Goal: Information Seeking & Learning: Learn about a topic

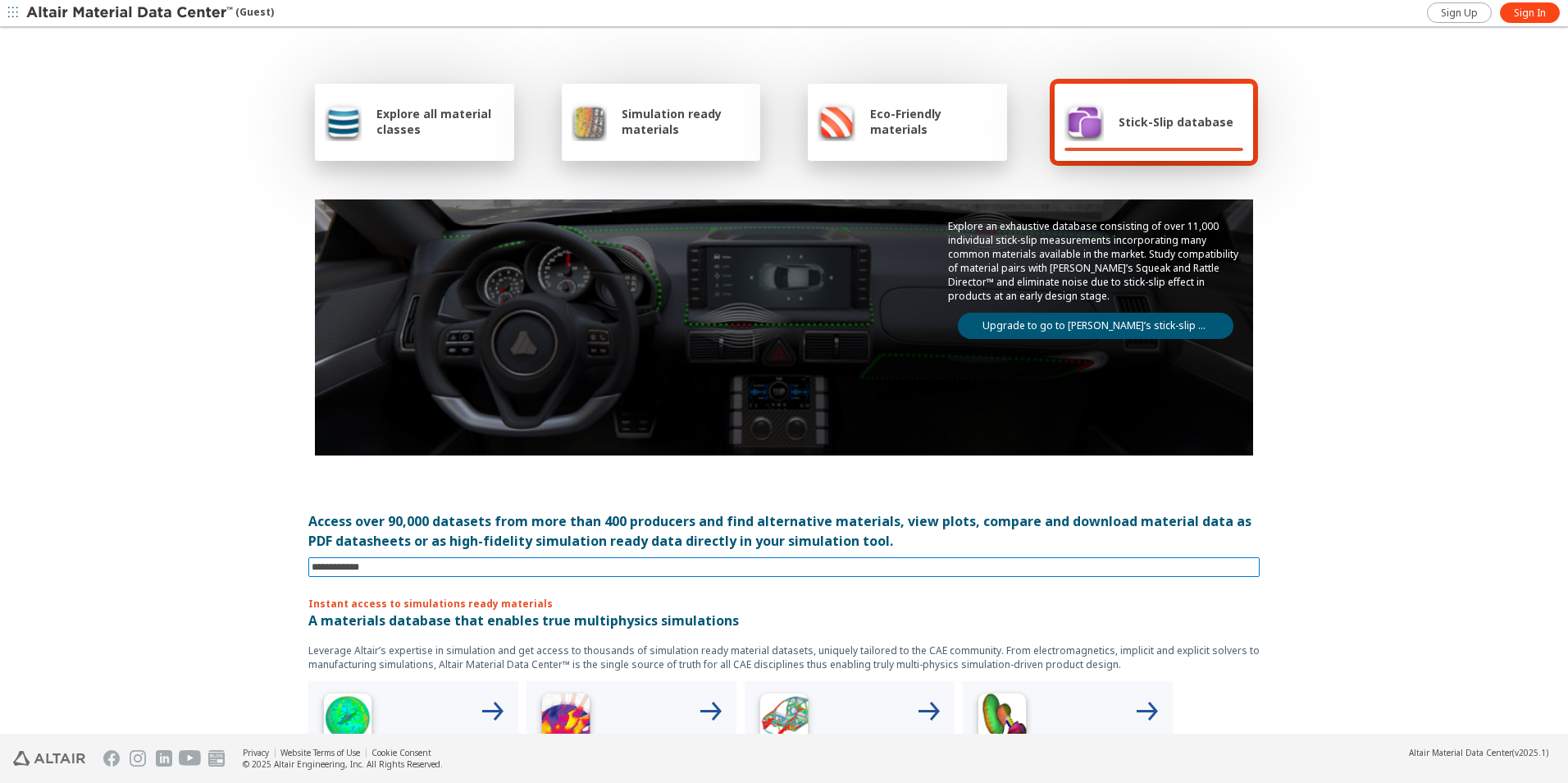
click at [437, 561] on input at bounding box center [785, 566] width 948 height 18
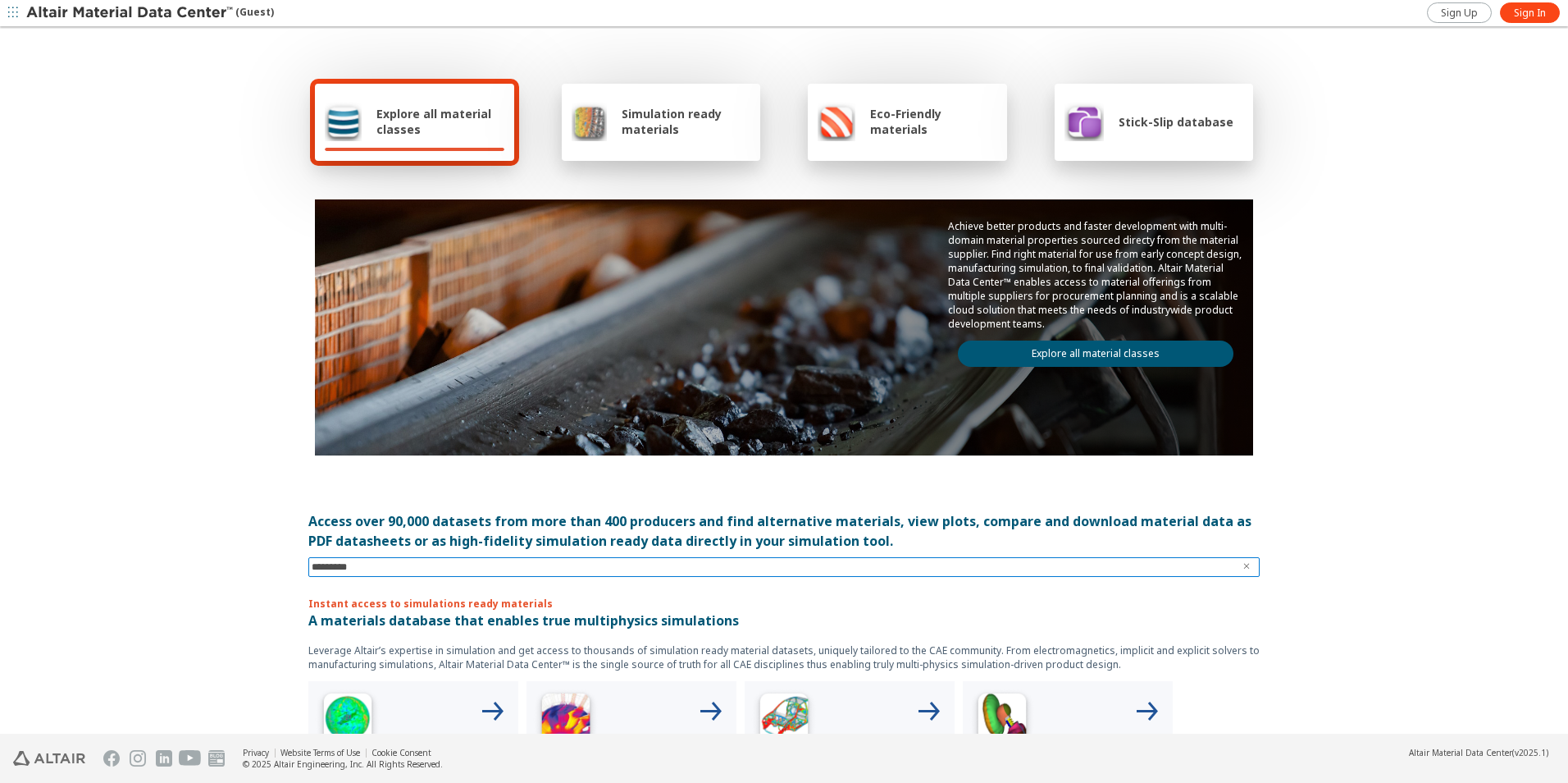
type input "**********"
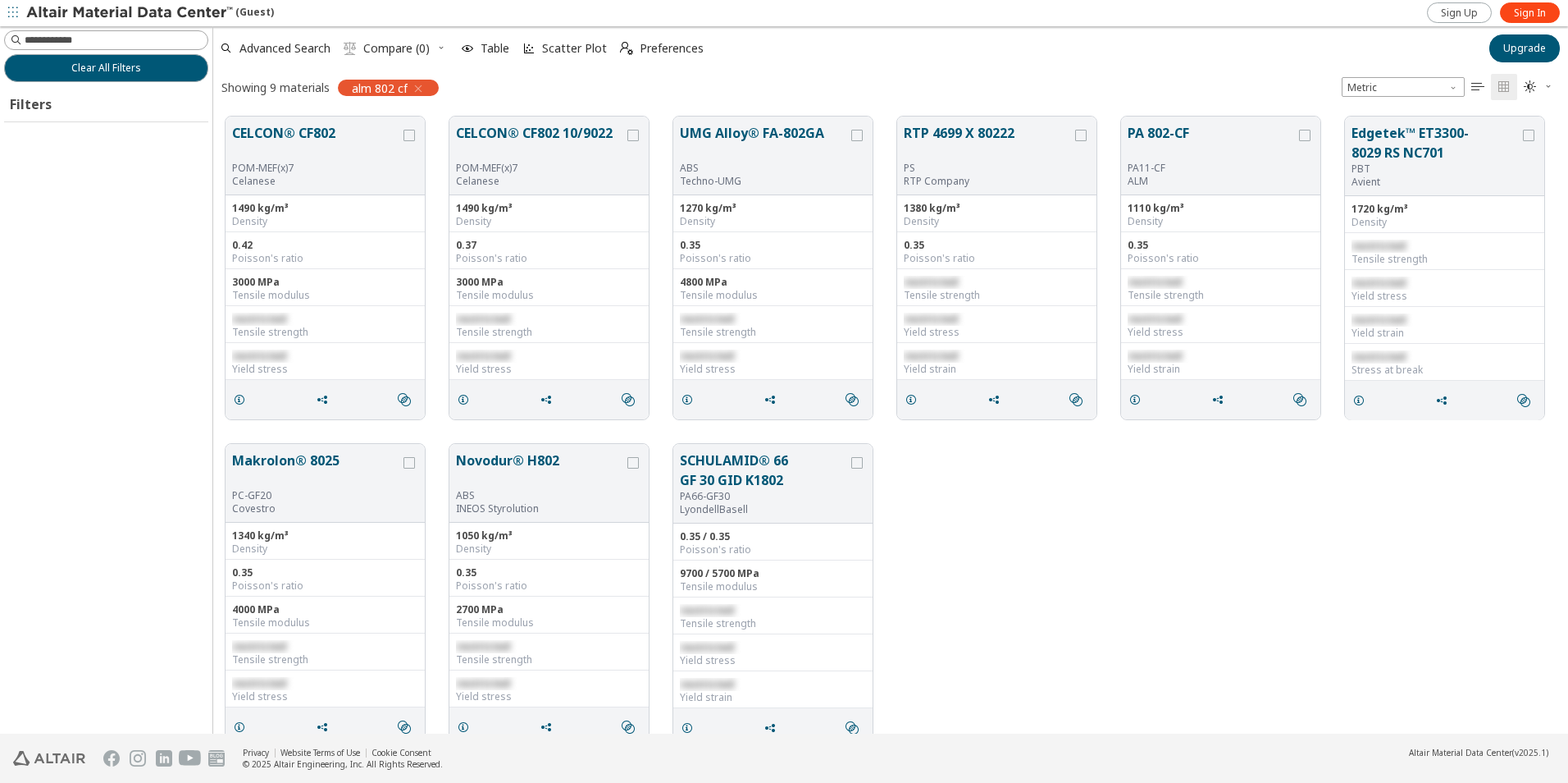
scroll to position [617, 1343]
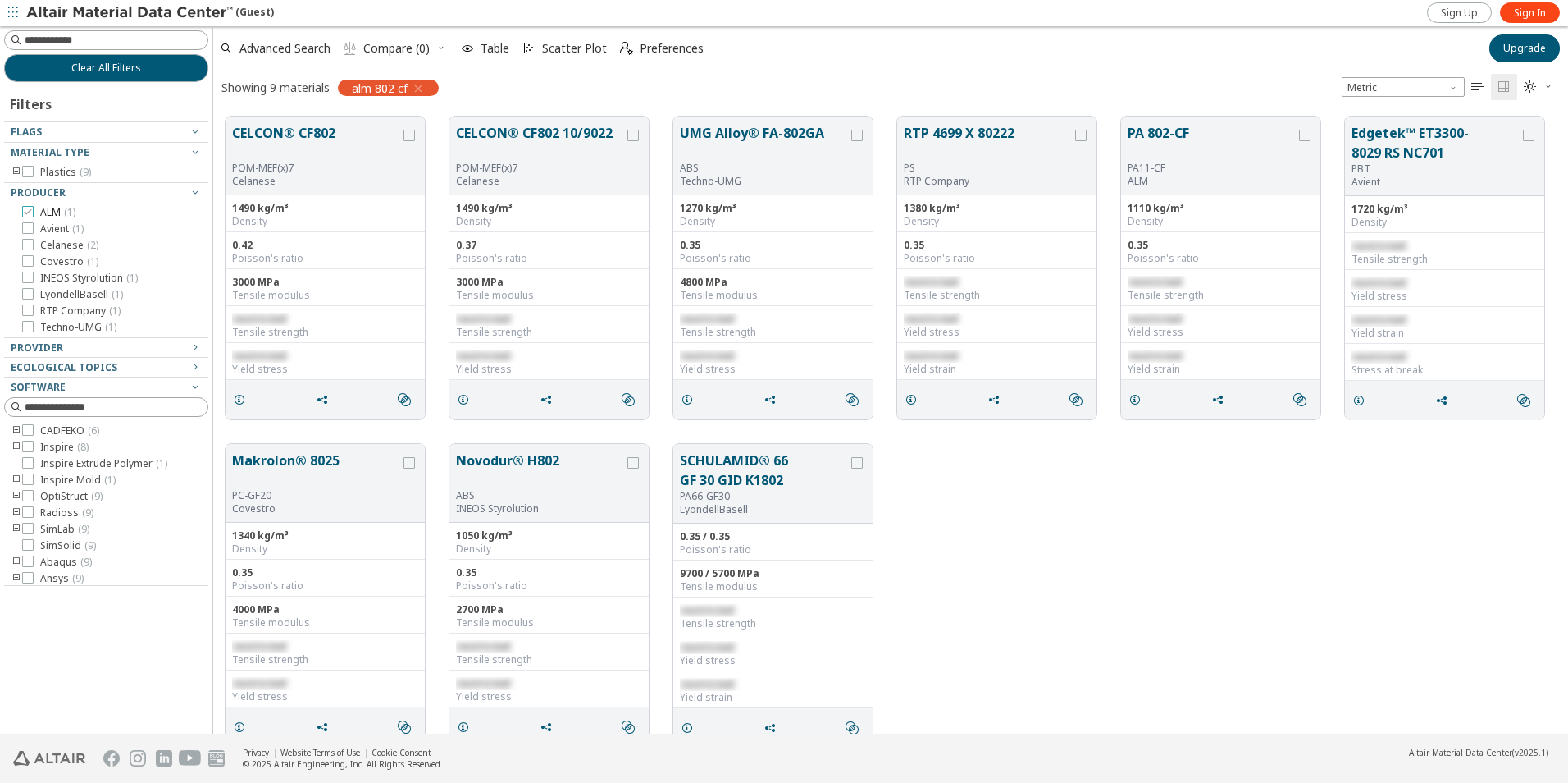
click at [27, 209] on icon at bounding box center [27, 211] width 11 height 11
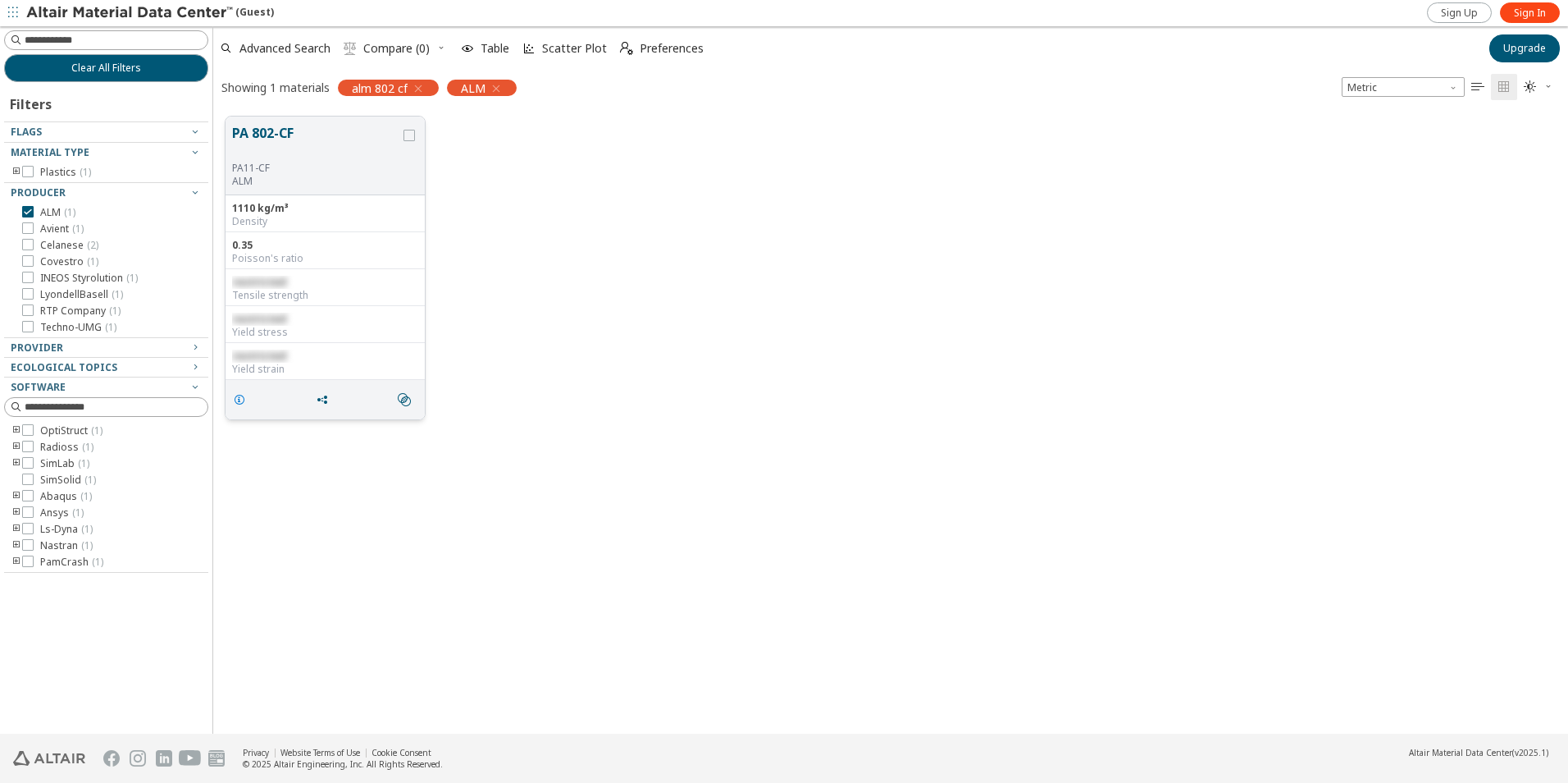
click at [238, 396] on icon "grid" at bounding box center [239, 400] width 13 height 13
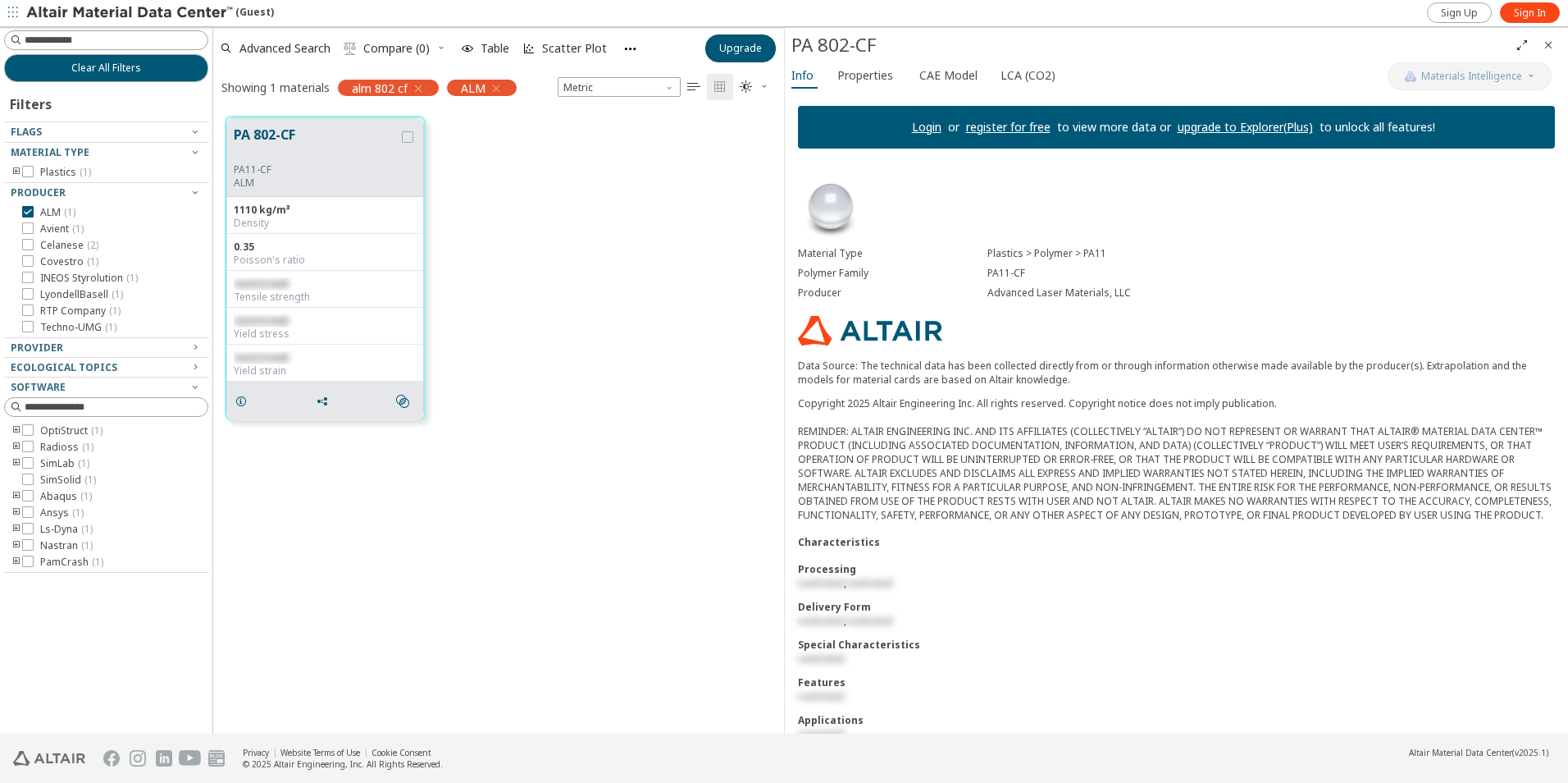
click at [920, 123] on link "Login" at bounding box center [926, 126] width 29 height 16
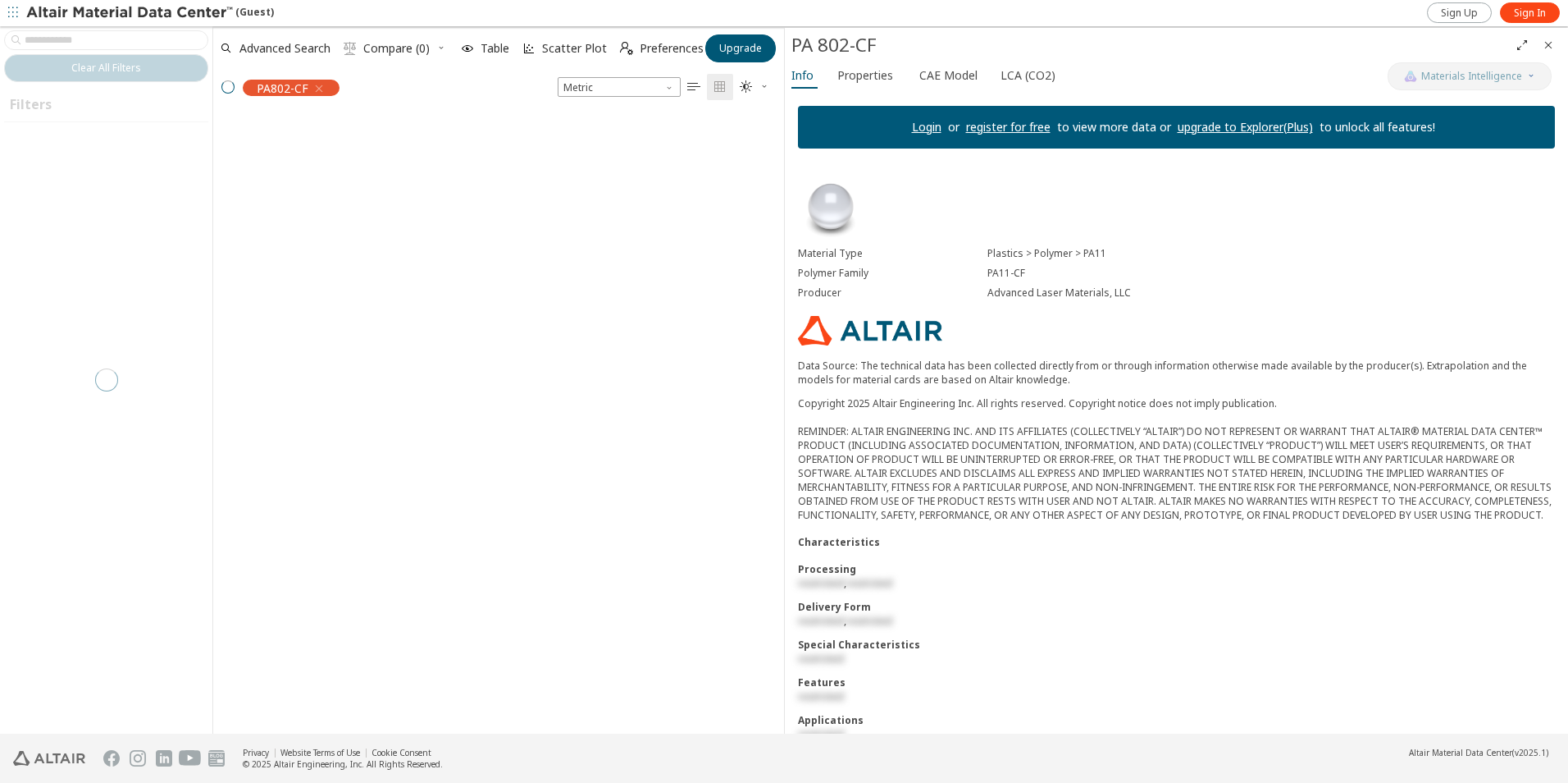
scroll to position [13, 13]
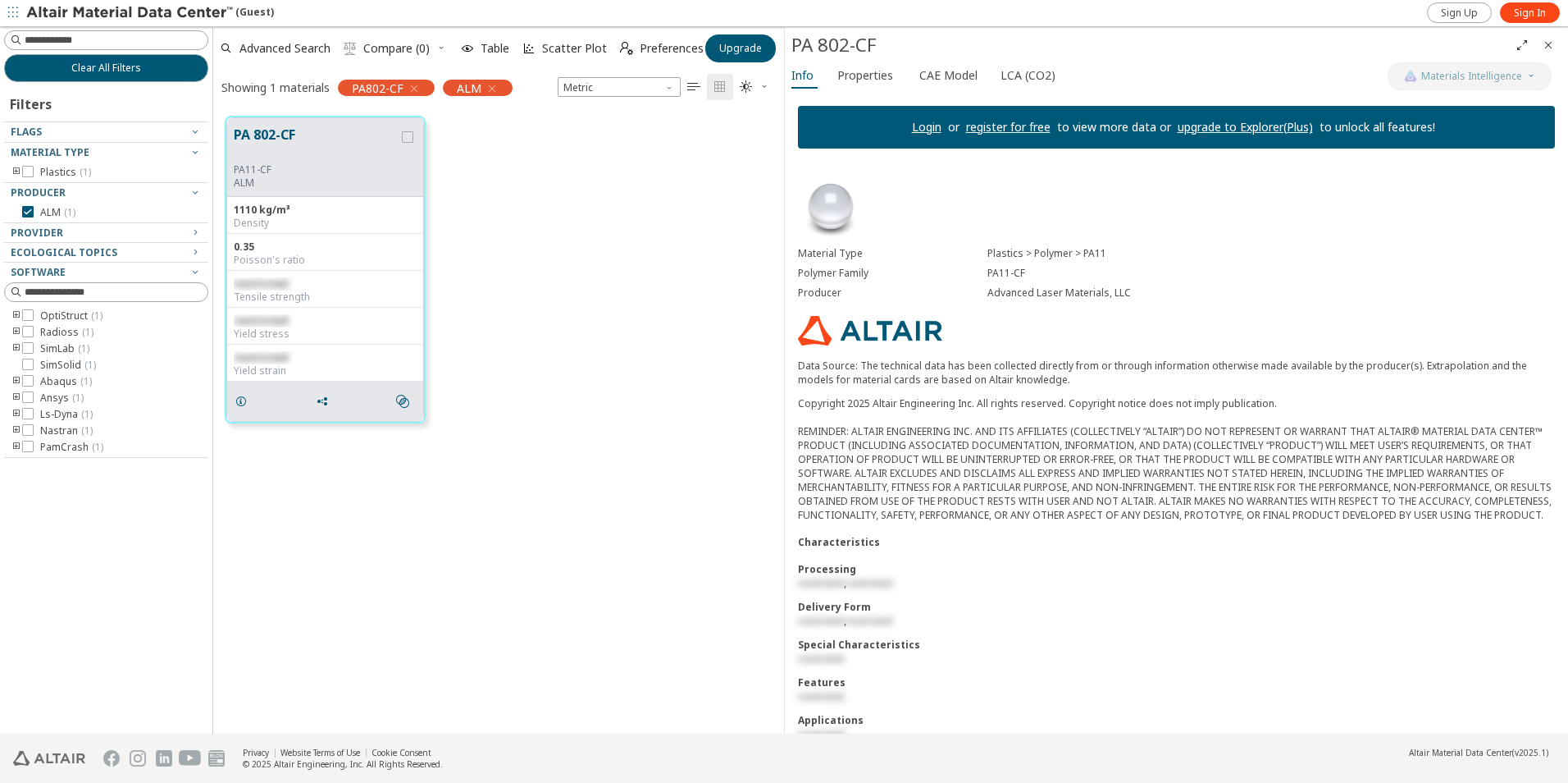
click at [916, 129] on link "Login" at bounding box center [926, 126] width 29 height 16
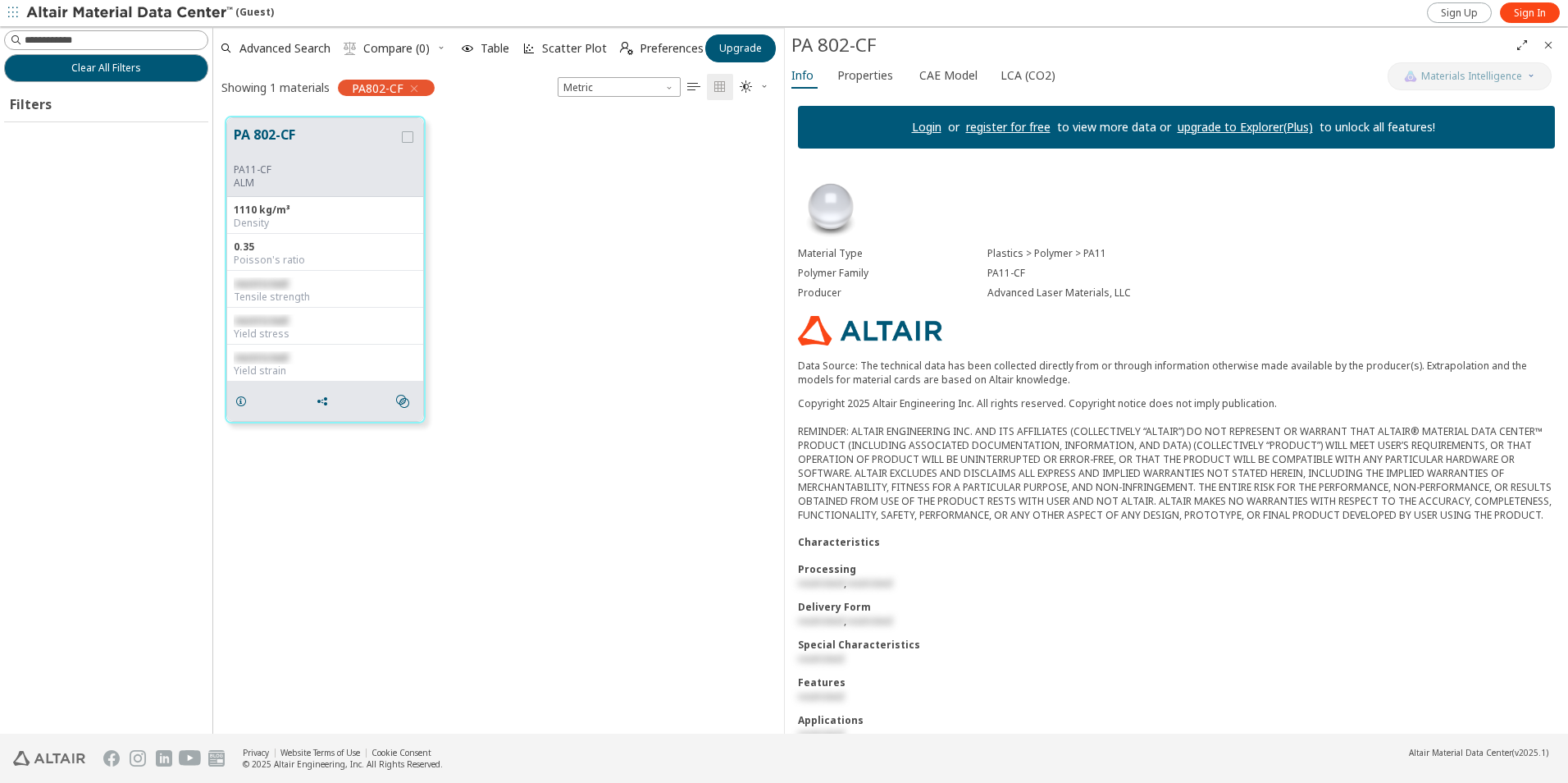
scroll to position [617, 558]
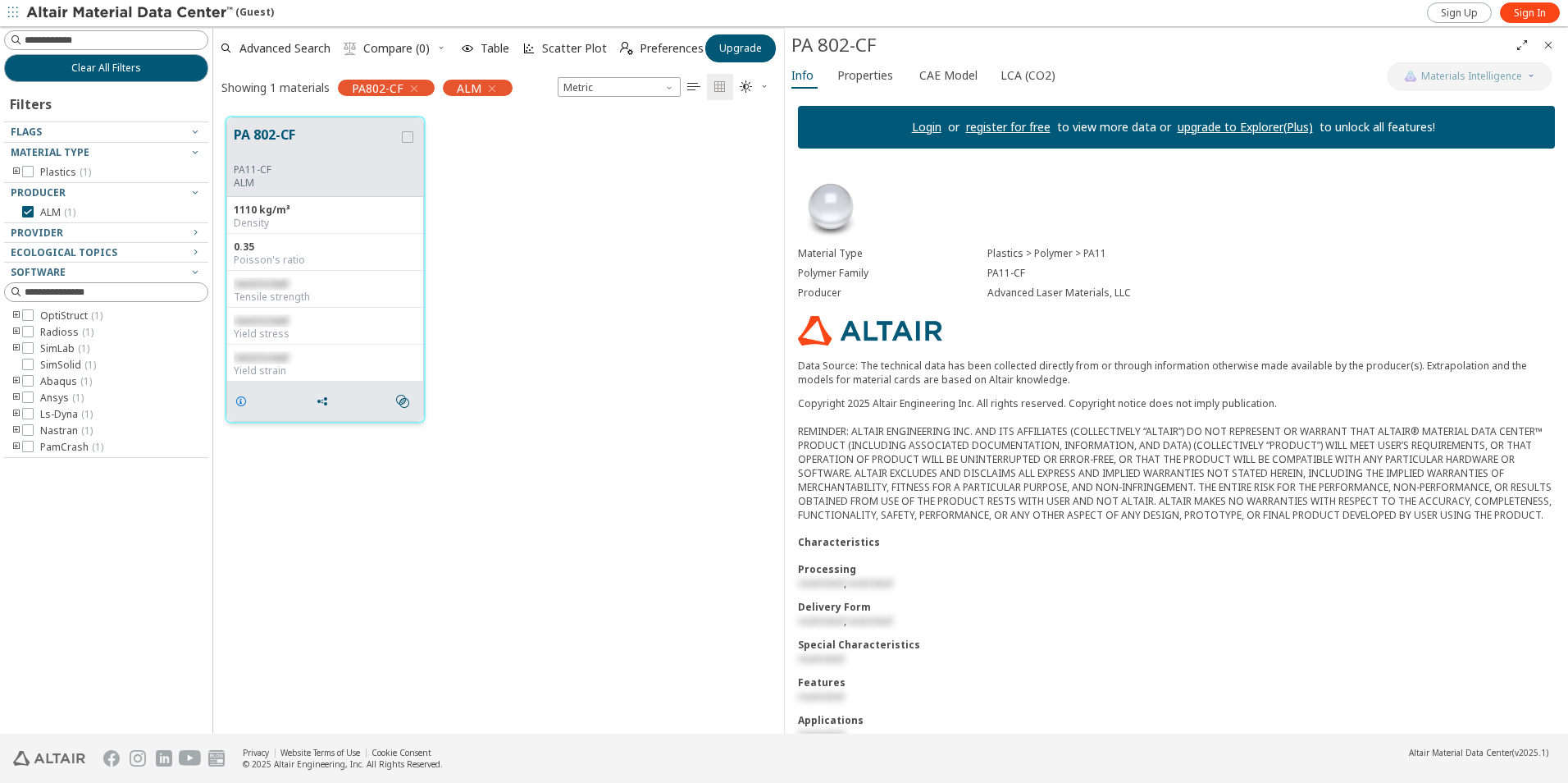
click at [239, 400] on icon "grid" at bounding box center [241, 401] width 13 height 13
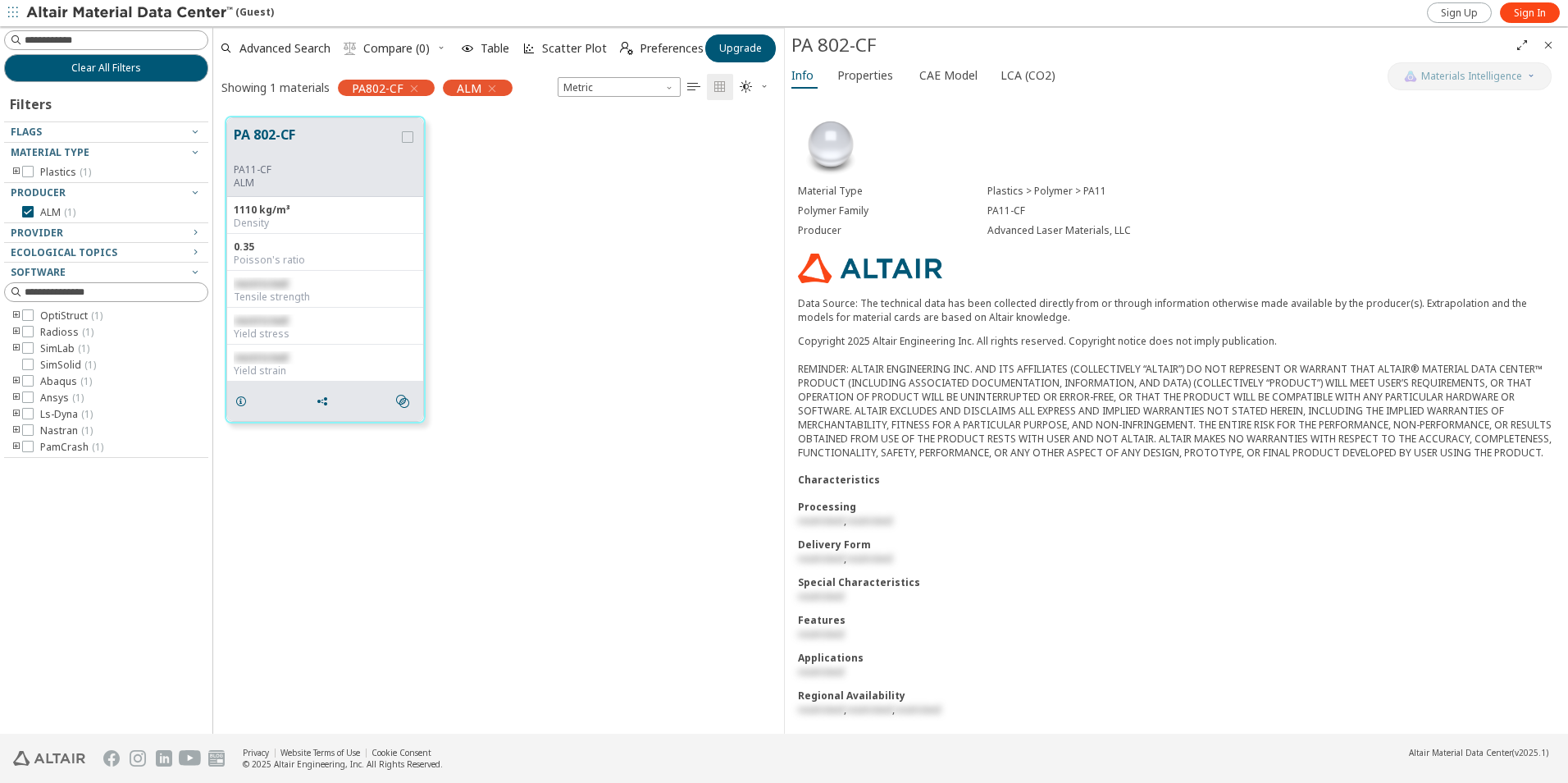
scroll to position [82, 0]
click at [311, 146] on button "PA 802-CF" at bounding box center [316, 143] width 165 height 39
click at [877, 73] on span "Properties" at bounding box center [865, 75] width 56 height 26
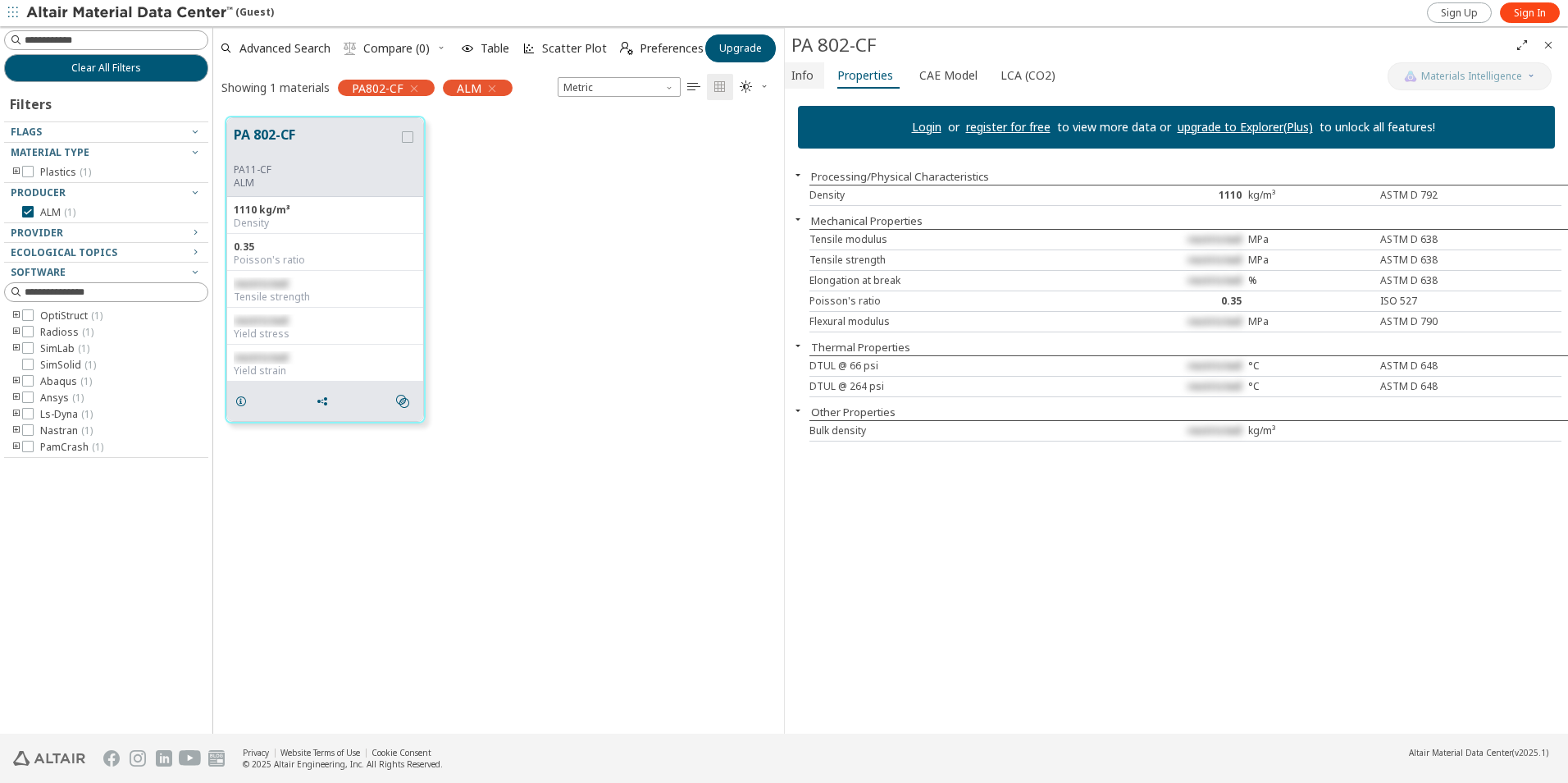
click at [793, 73] on span "Info" at bounding box center [801, 75] width 22 height 26
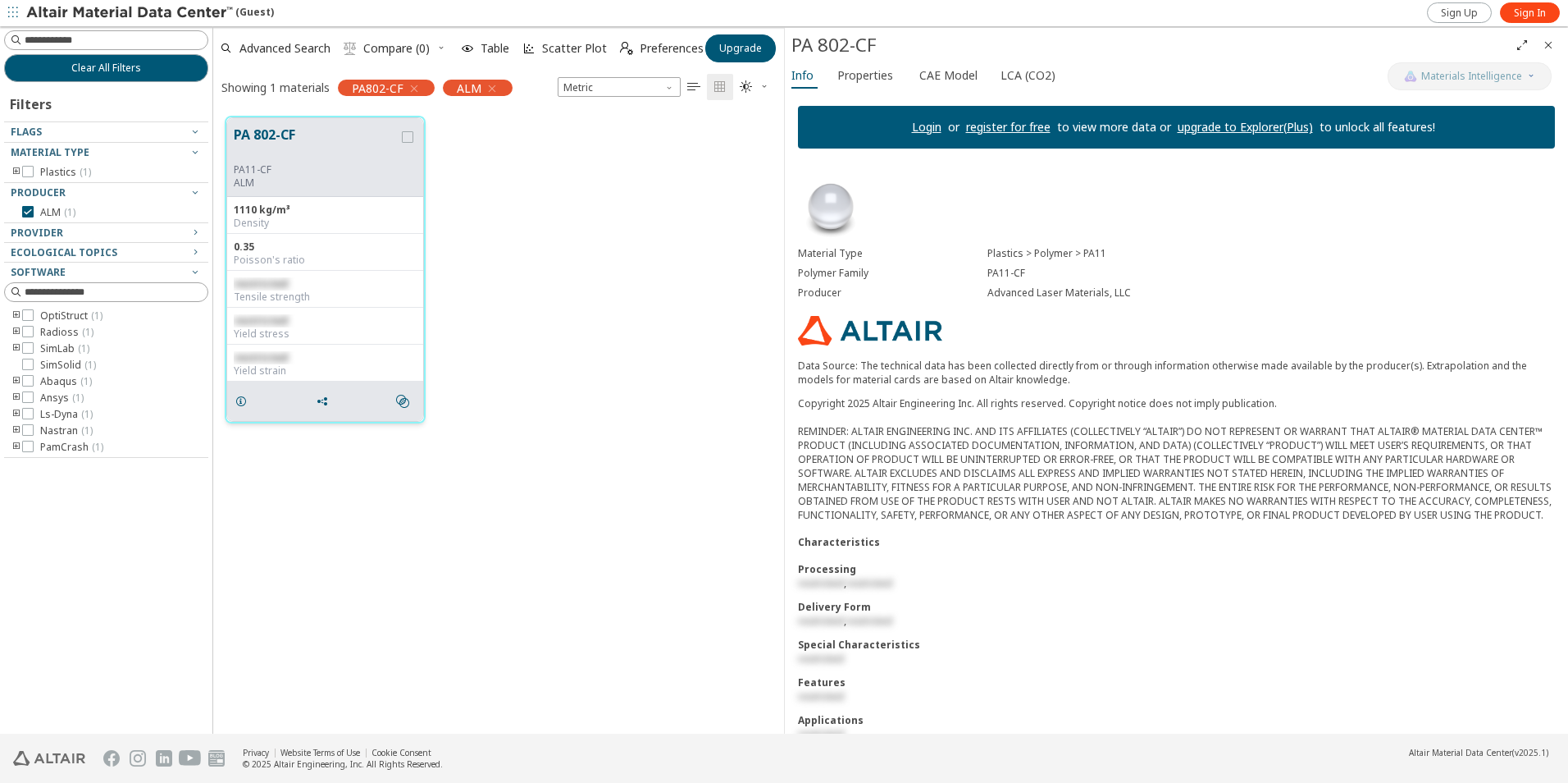
click at [255, 134] on button "PA 802-CF" at bounding box center [316, 143] width 165 height 39
click at [1524, 13] on span "Sign In" at bounding box center [1530, 13] width 32 height 13
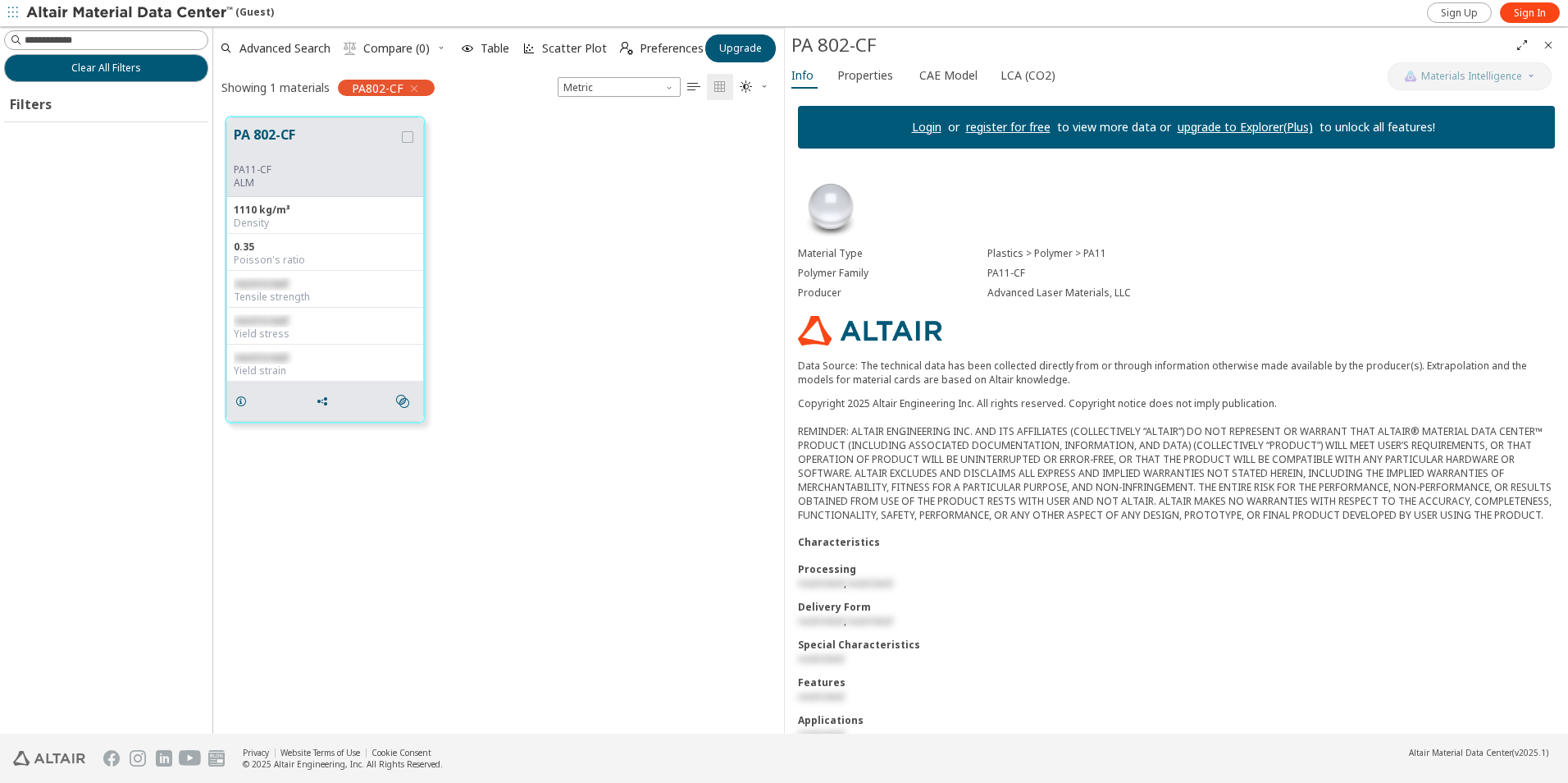
scroll to position [13, 13]
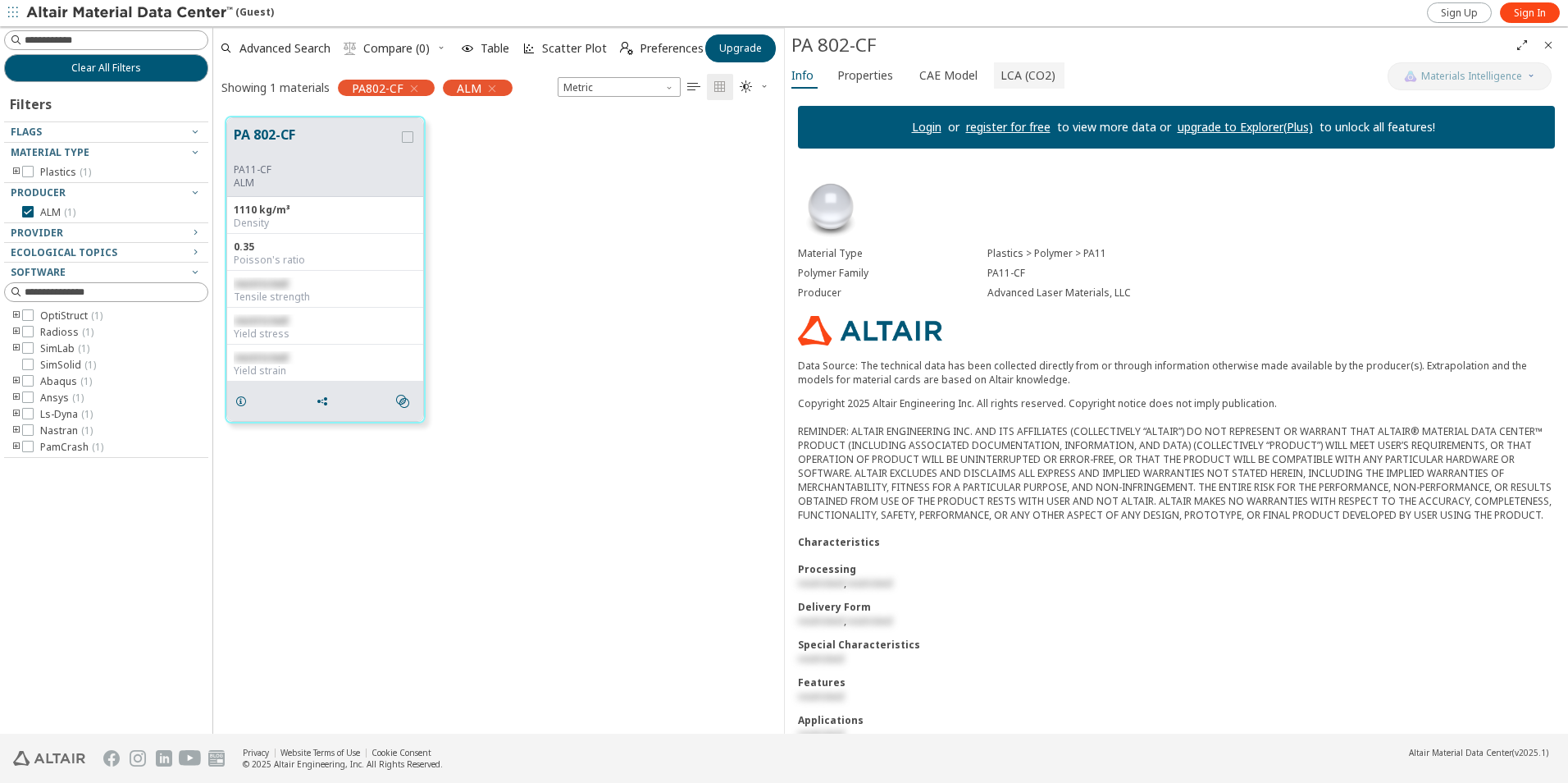
click at [1026, 73] on span "LCA (CO2)" at bounding box center [1028, 75] width 55 height 26
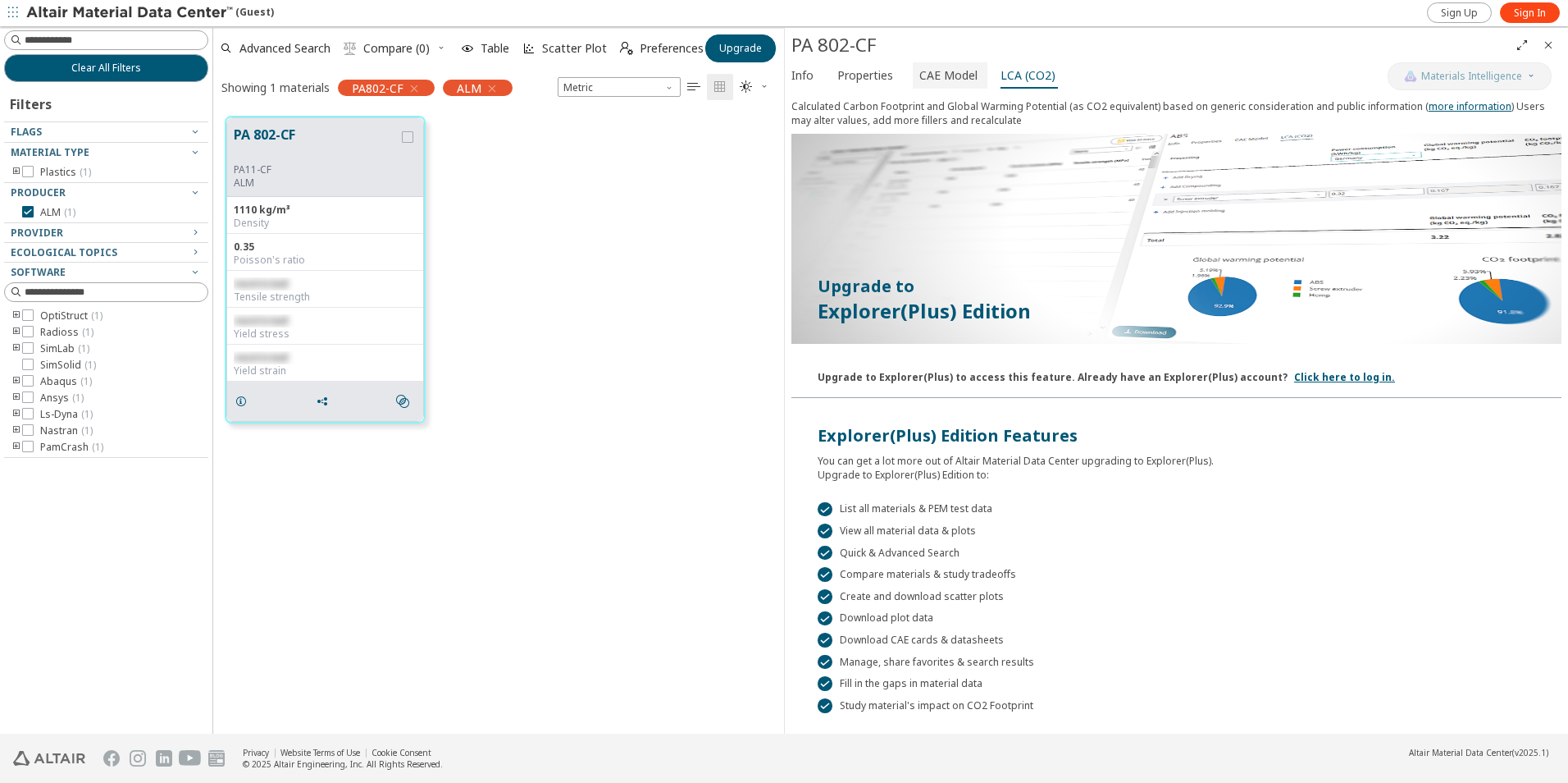
click at [945, 75] on span "CAE Model" at bounding box center [949, 75] width 58 height 26
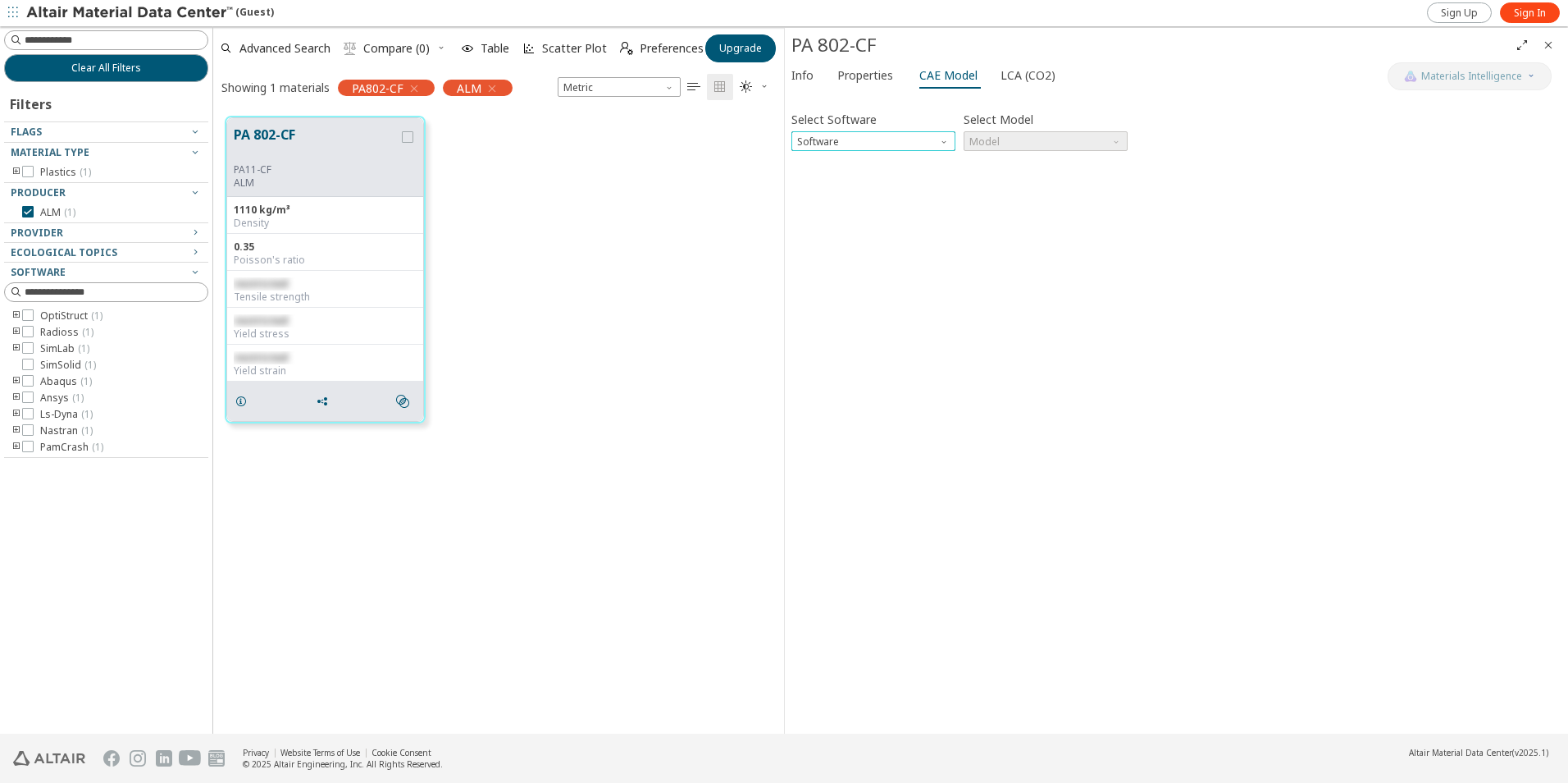
click at [945, 142] on span "Software" at bounding box center [946, 138] width 13 height 13
click at [1014, 237] on div "Select Software Software Select Model Model Invalid data. Please check your inp…" at bounding box center [1176, 412] width 770 height 627
